Goal: Task Accomplishment & Management: Use online tool/utility

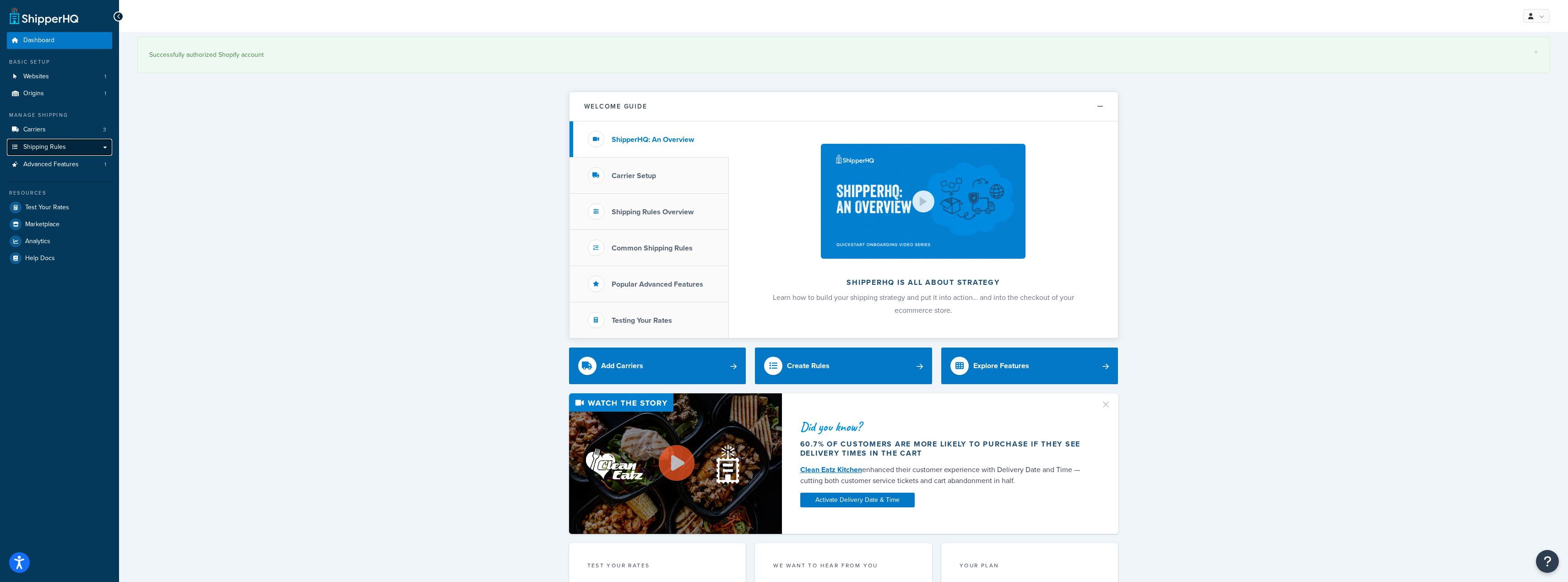
click at [45, 143] on span "Shipping Rules" at bounding box center [44, 147] width 43 height 8
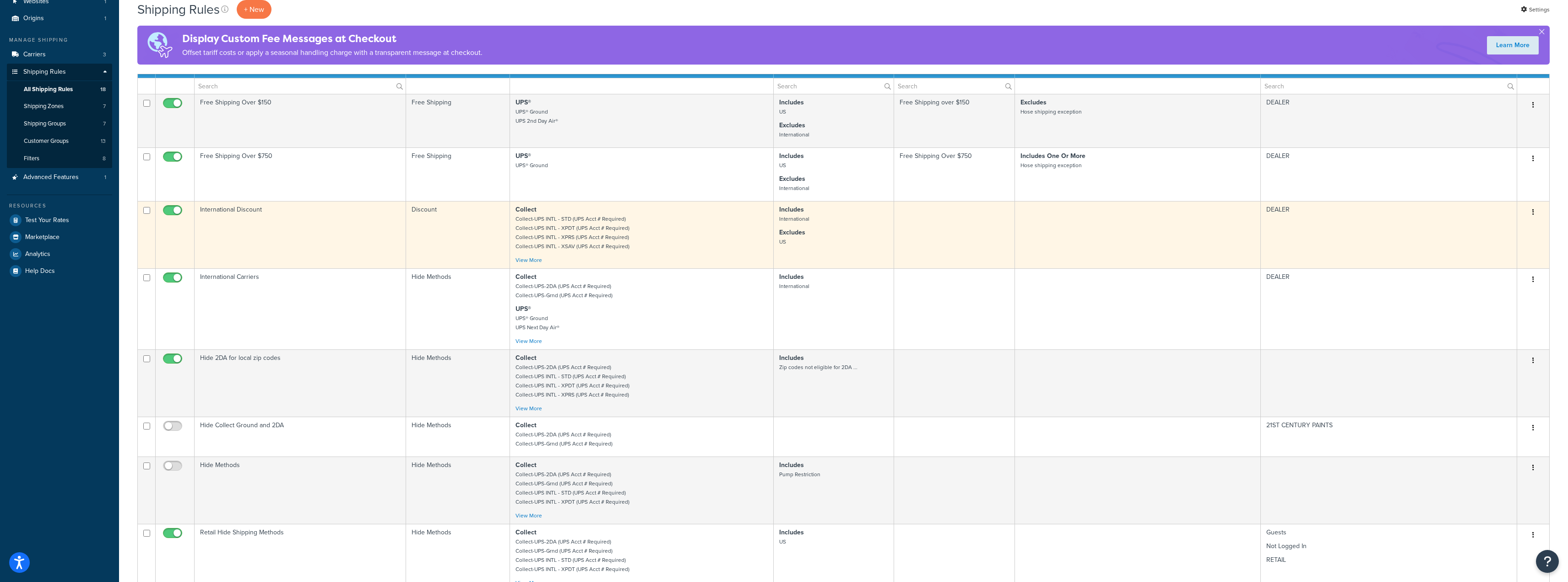
scroll to position [91, 0]
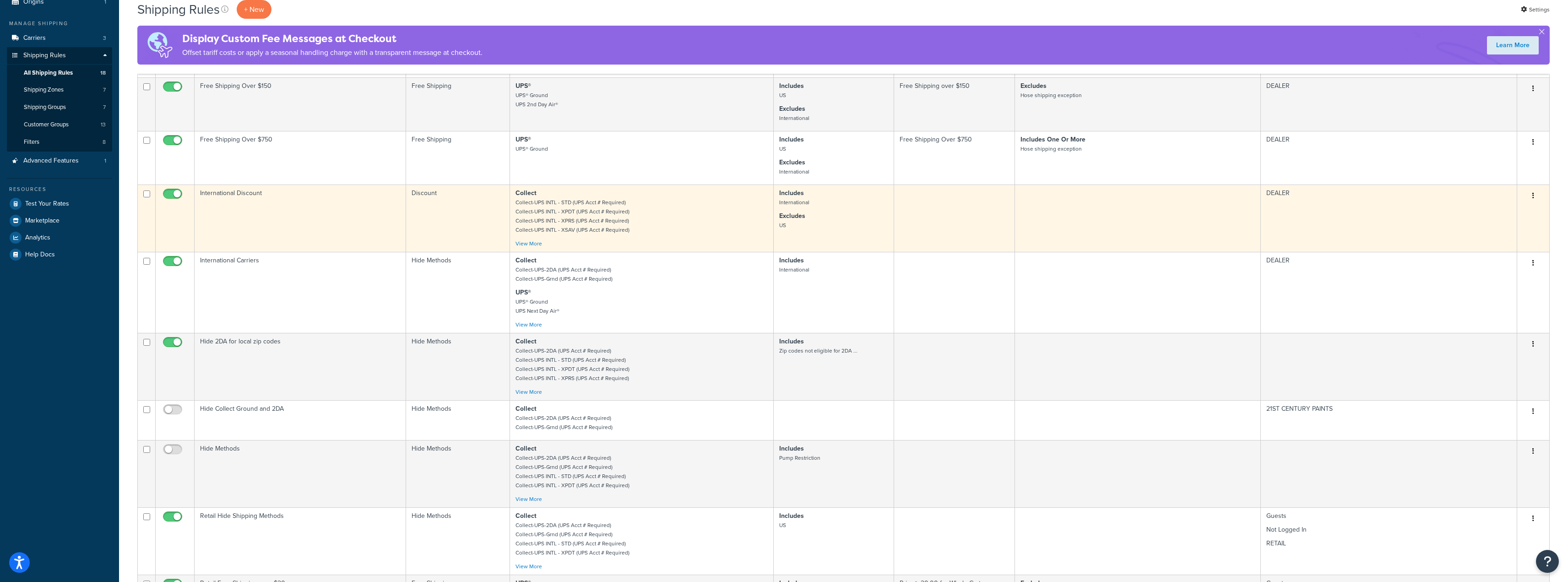
click at [287, 290] on td "International Carriers" at bounding box center [300, 292] width 211 height 81
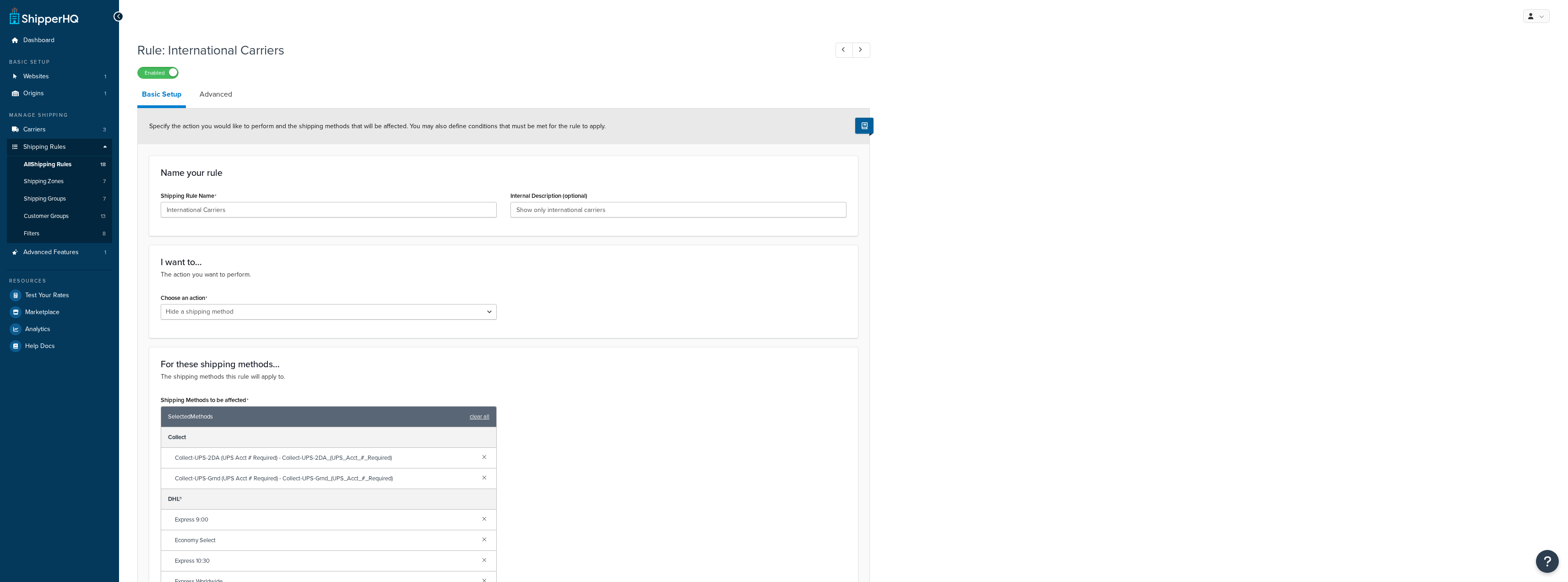
select select "HIDE"
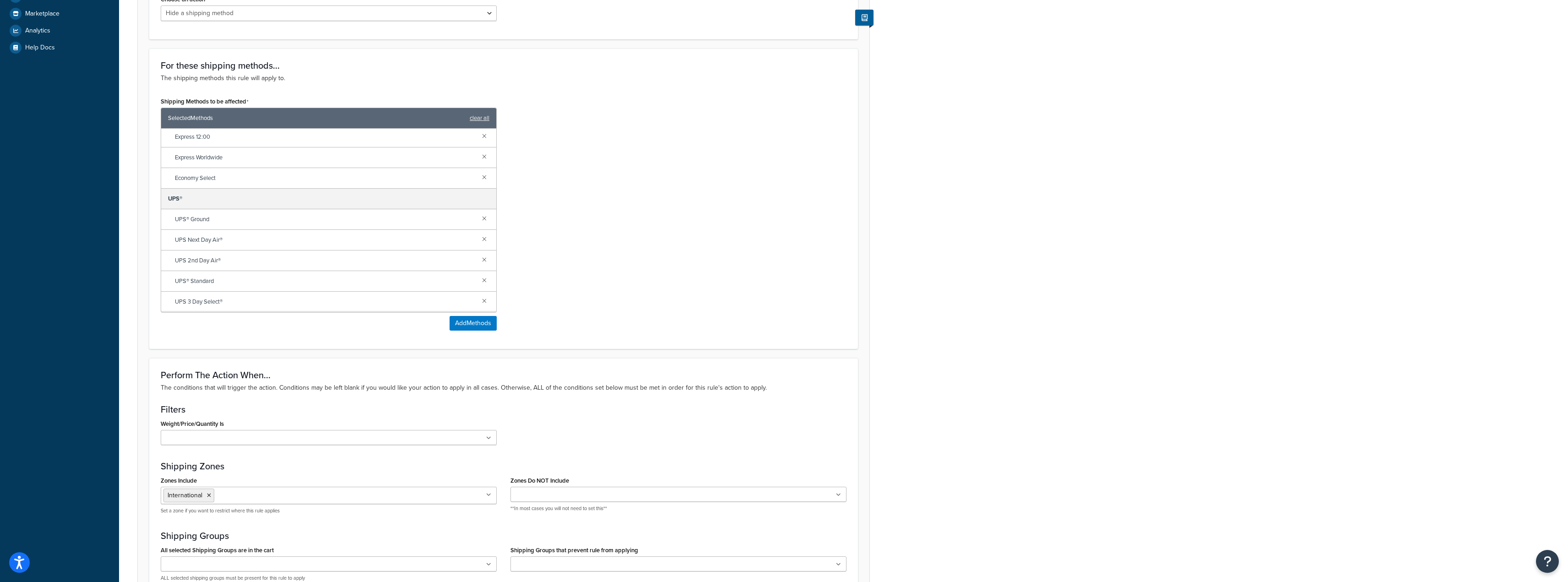
scroll to position [514, 0]
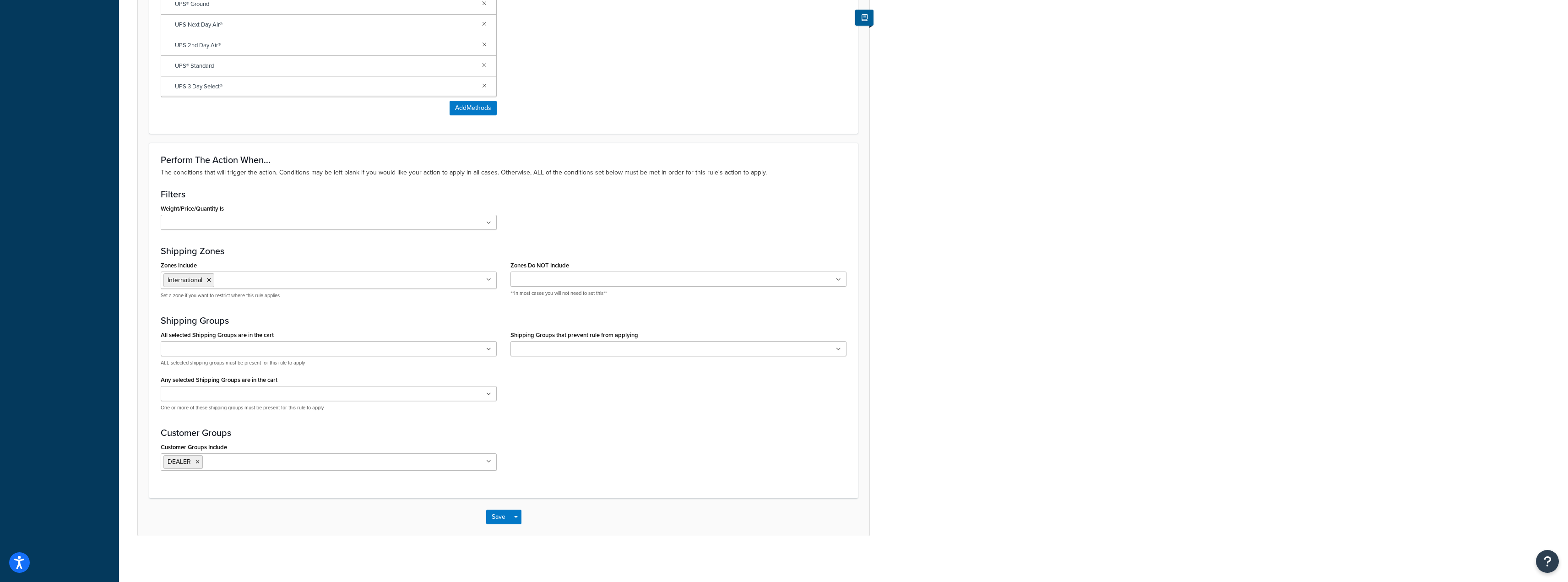
click at [300, 164] on h3 "Perform The Action When..." at bounding box center [503, 160] width 686 height 10
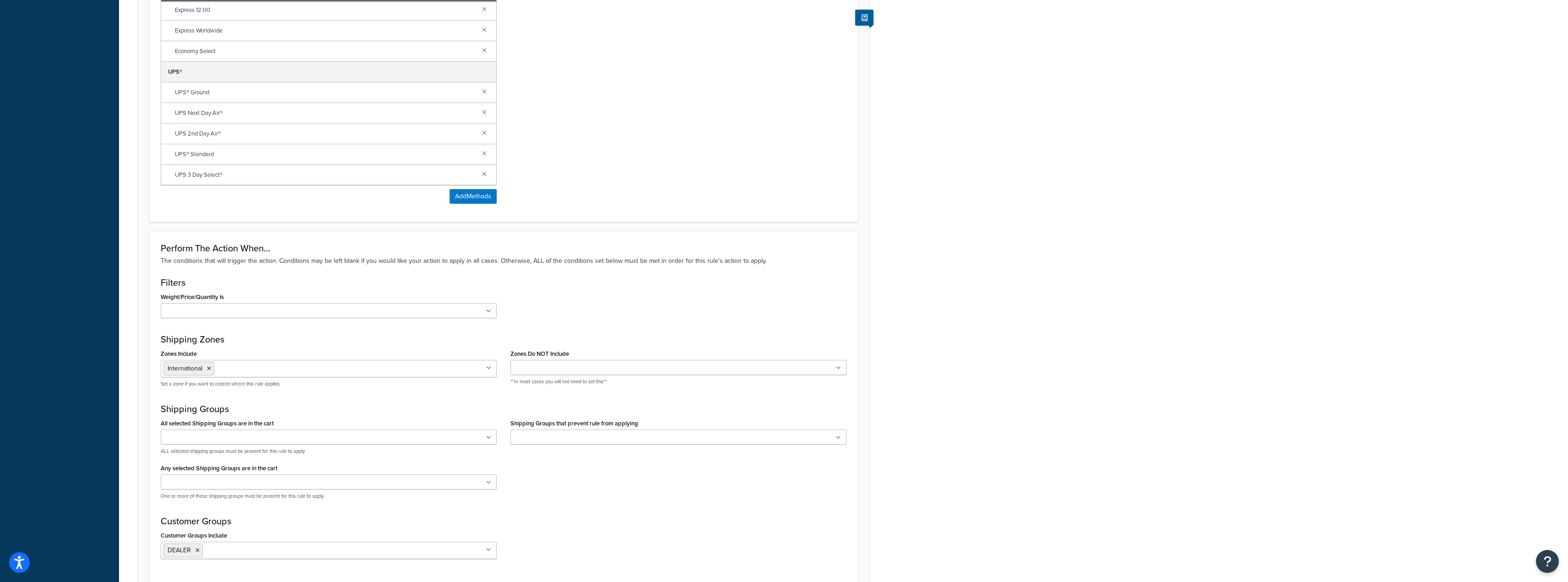
scroll to position [422, 0]
